Goal: Transaction & Acquisition: Purchase product/service

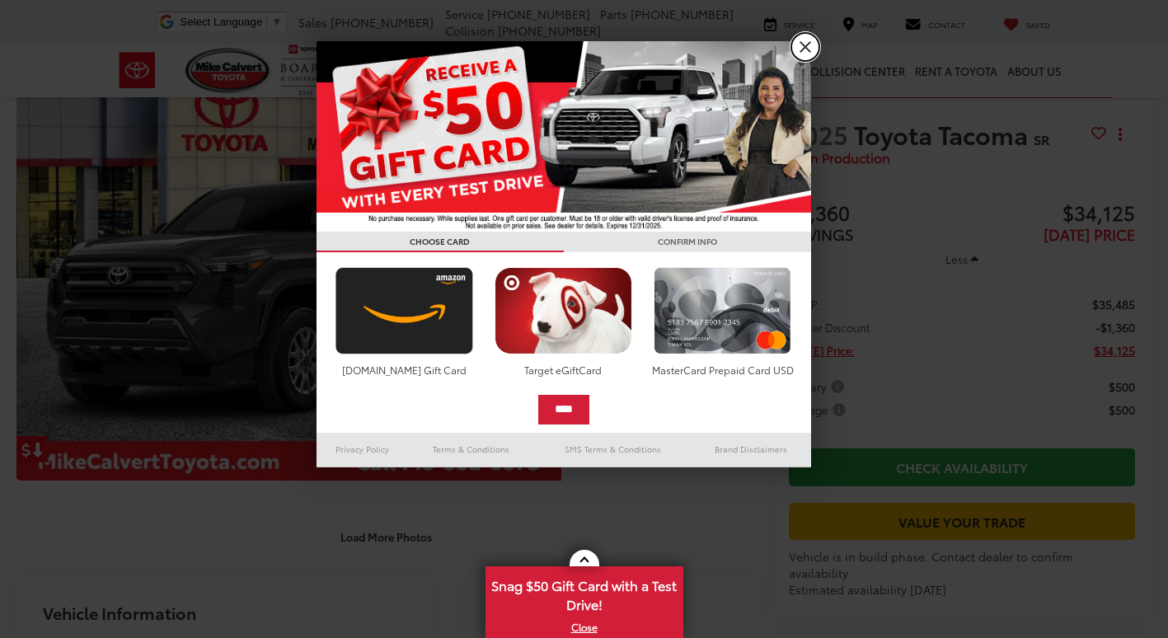
click at [800, 46] on link "X" at bounding box center [805, 47] width 28 height 28
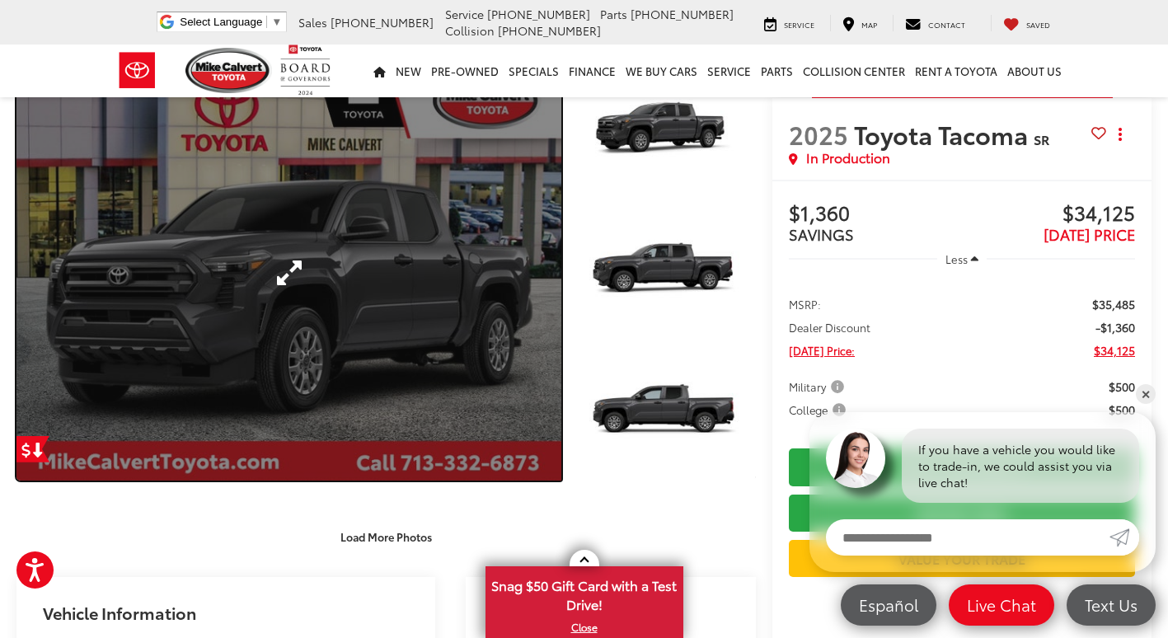
click at [414, 288] on link "Expand Photo 0" at bounding box center [288, 273] width 545 height 414
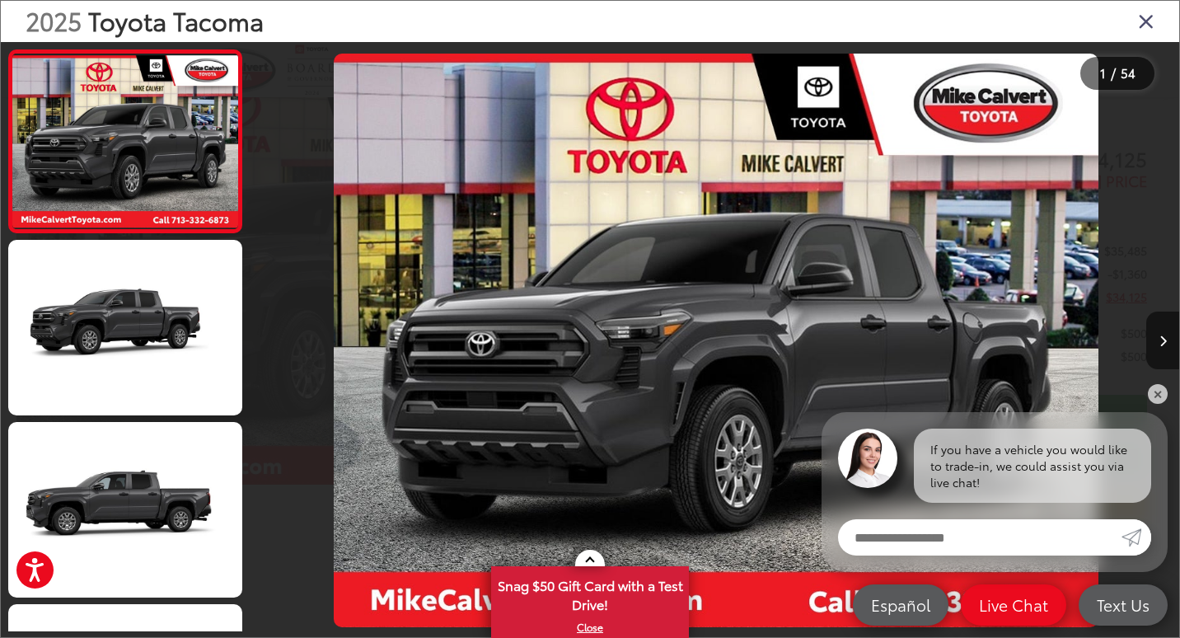
click at [1140, 30] on icon "Close gallery" at bounding box center [1146, 20] width 16 height 21
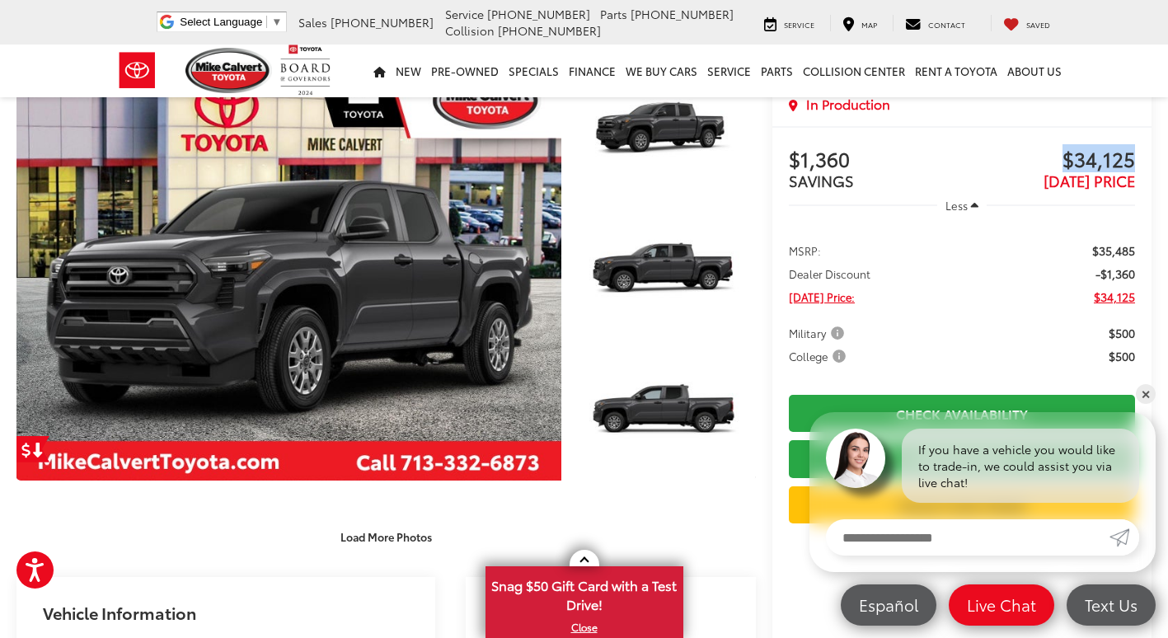
drag, startPoint x: 1138, startPoint y: 157, endPoint x: 1056, endPoint y: 157, distance: 81.6
click at [1056, 157] on div "Buy $1,360 SAVINGS $34,125 TODAY'S PRICE Less MSRP: $35,485 Dealer Discount -$1…" at bounding box center [961, 619] width 379 height 987
drag, startPoint x: 1056, startPoint y: 157, endPoint x: 1079, endPoint y: 155, distance: 23.1
copy span "$34,125"
